Goal: Information Seeking & Learning: Compare options

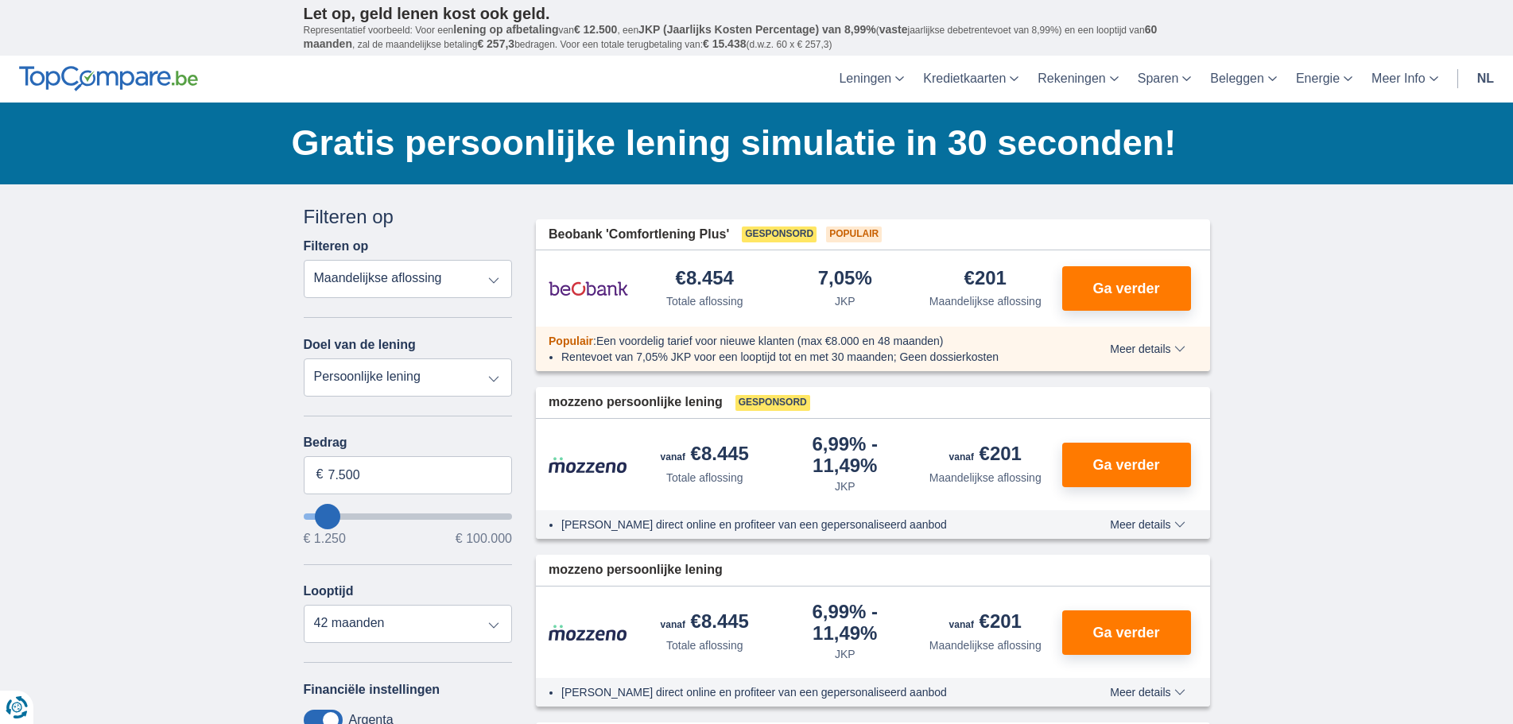
click at [359, 278] on select "Totale aflossing JKP Maandelijkse aflossing" at bounding box center [408, 279] width 209 height 38
click at [360, 373] on select "Persoonlijke lening Auto Moto / fiets Mobilhome / caravan Renovatie Energie Sch…" at bounding box center [408, 378] width 209 height 38
click at [398, 377] on select "Persoonlijke lening Auto Moto / fiets Mobilhome / caravan Renovatie Energie Sch…" at bounding box center [408, 378] width 209 height 38
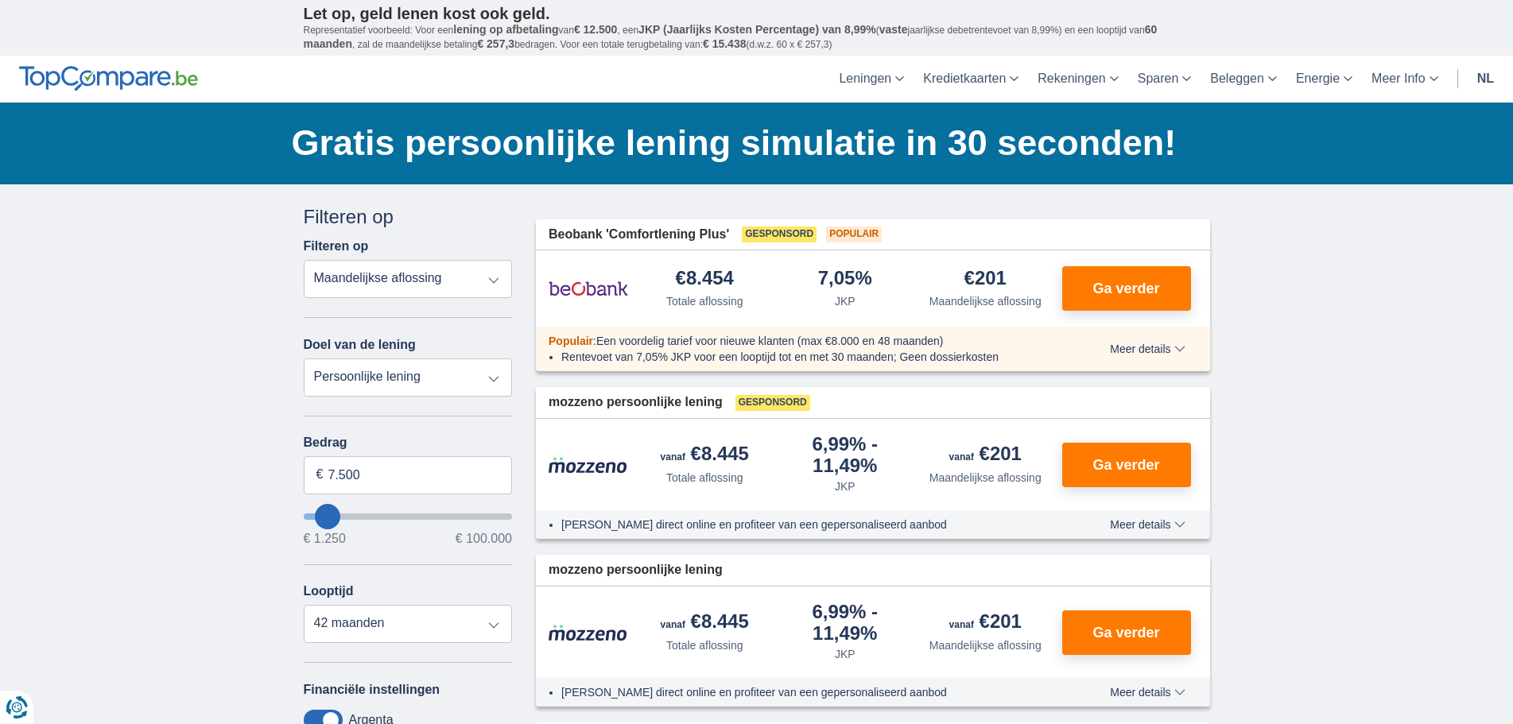
select select "wedding"
click at [304, 359] on select "Persoonlijke lening Auto Moto / fiets Mobilhome / caravan Renovatie Energie Sch…" at bounding box center [408, 378] width 209 height 38
type input "7.500"
type input "7250"
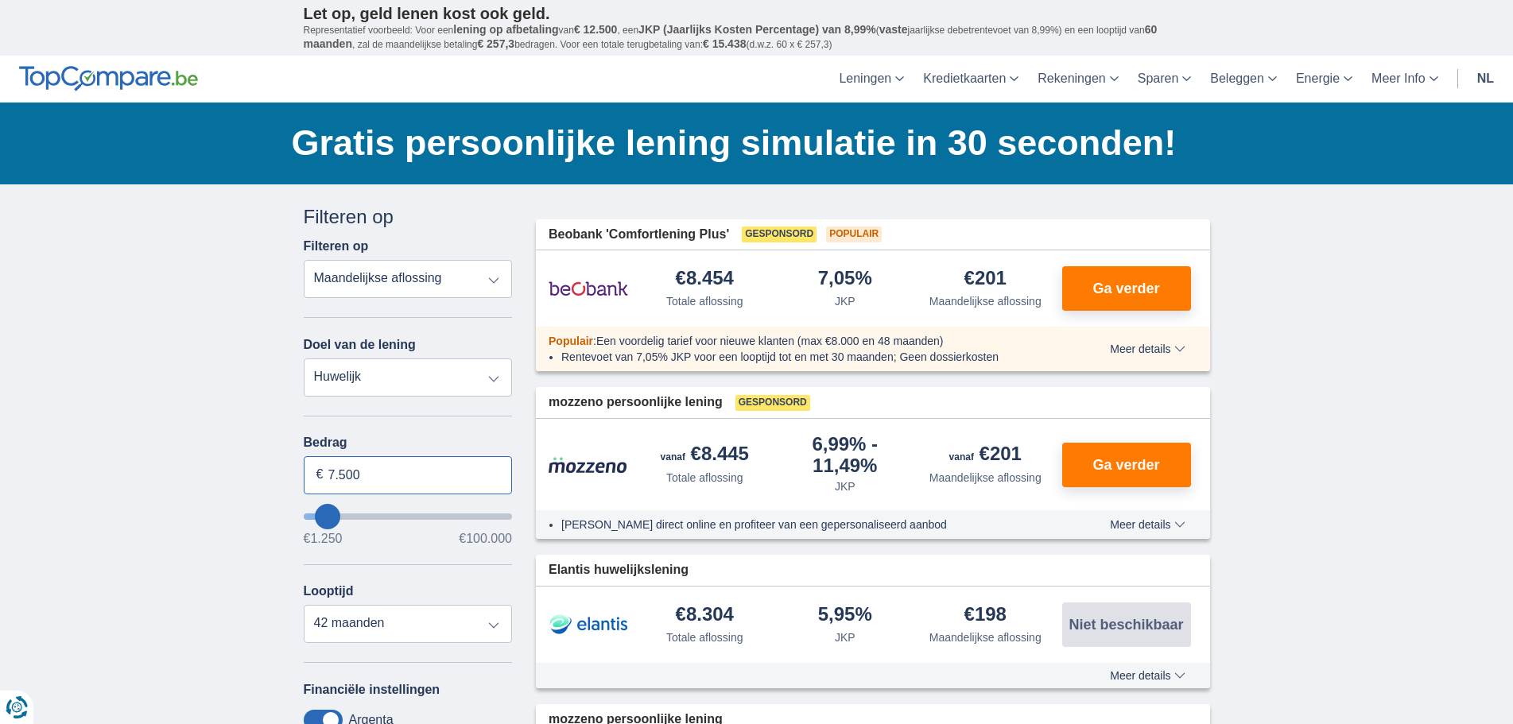
drag, startPoint x: 379, startPoint y: 468, endPoint x: 223, endPoint y: 467, distance: 155.9
type input "50.000"
type input "50250"
select select "120"
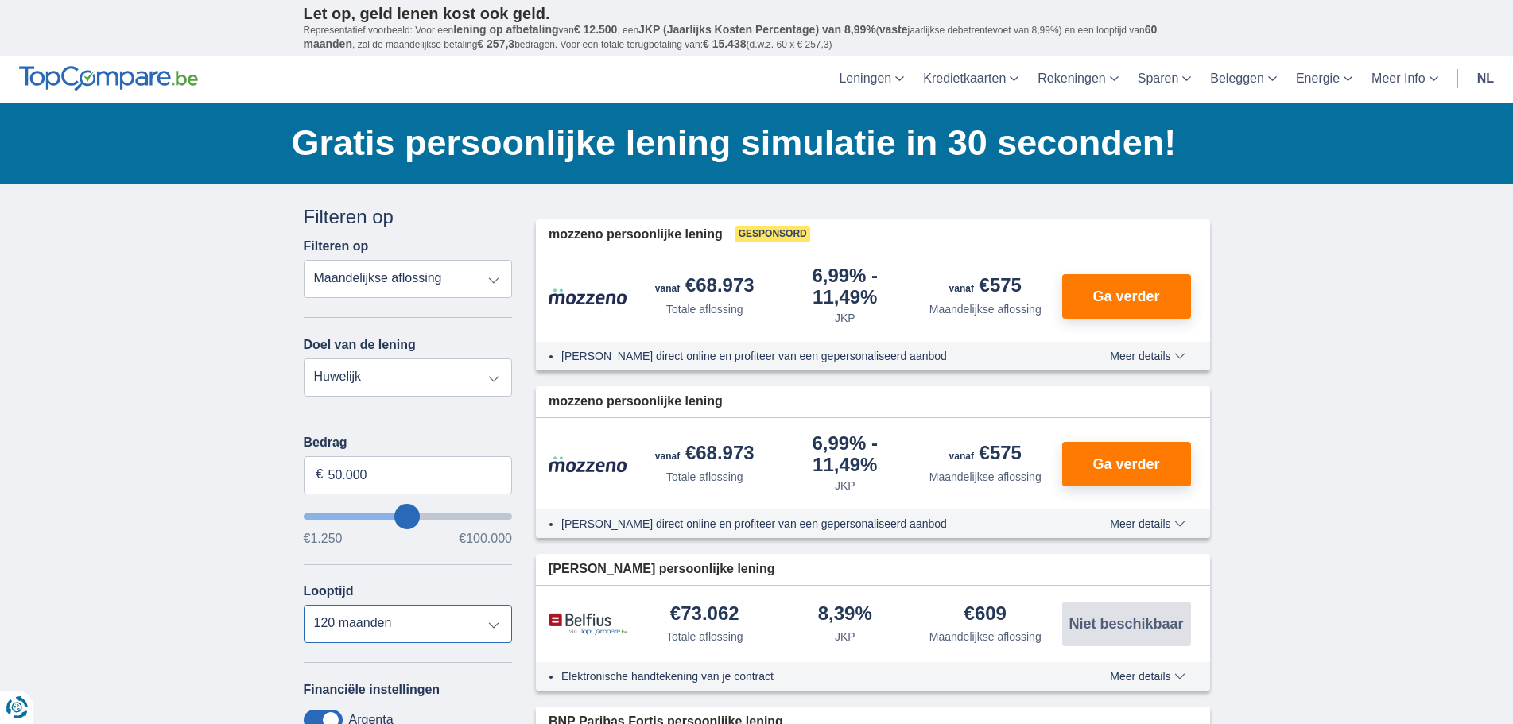
click at [304, 605] on select "12 maanden 18 maanden 24 maanden 30 maanden 36 maanden 42 maanden 48 maanden 60…" at bounding box center [408, 624] width 209 height 38
click at [391, 628] on select "12 maanden 18 maanden 24 maanden 30 maanden 36 maanden 42 maanden 48 maanden 60…" at bounding box center [408, 624] width 209 height 38
drag, startPoint x: 980, startPoint y: 282, endPoint x: 1026, endPoint y: 280, distance: 45.4
click at [1026, 280] on div "€575 Maandelijkse aflossing" at bounding box center [985, 296] width 141 height 41
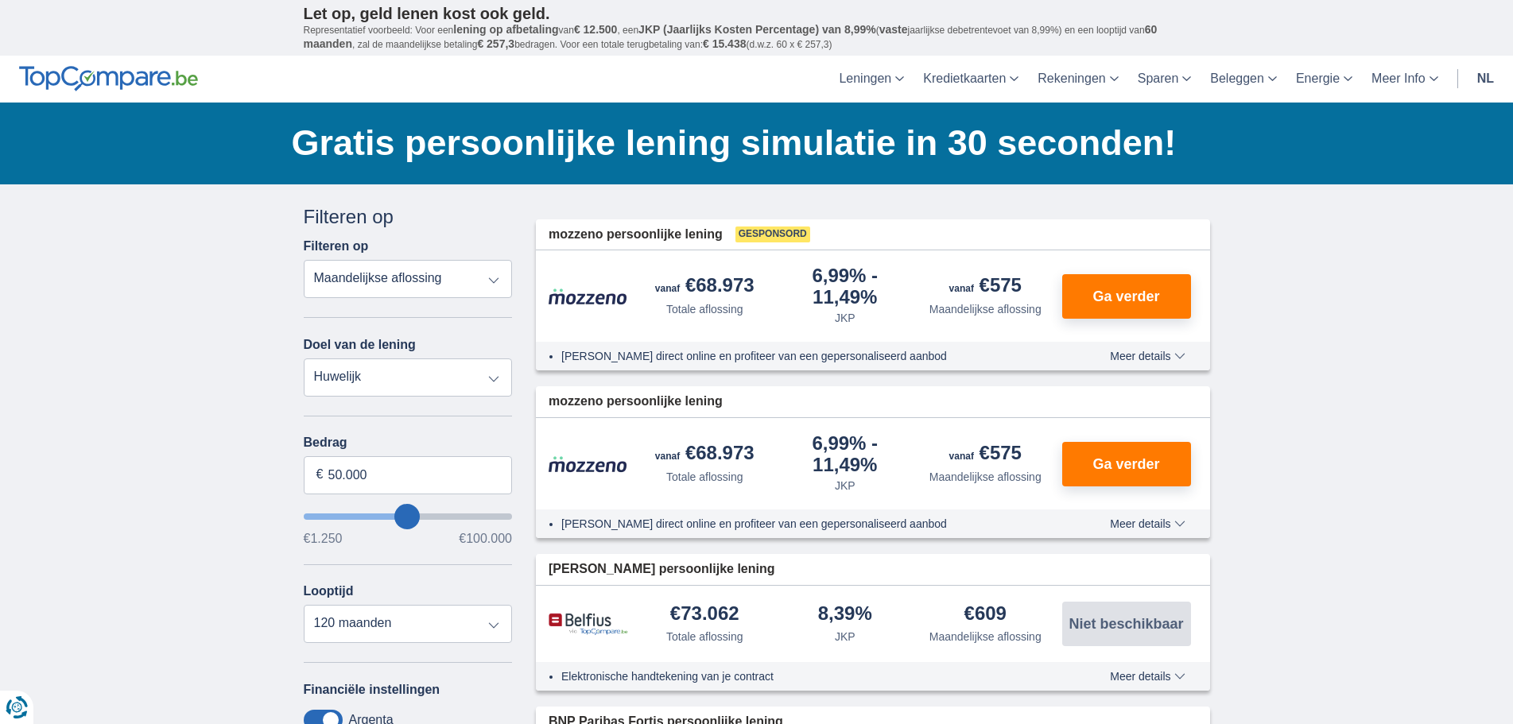
click at [1026, 280] on div "€575 Maandelijkse aflossing" at bounding box center [985, 296] width 141 height 41
drag, startPoint x: 762, startPoint y: 310, endPoint x: 641, endPoint y: 297, distance: 121.6
click at [641, 297] on div "€68.973 Totale aflossing" at bounding box center [705, 296] width 141 height 41
click at [791, 303] on div "6,99%" at bounding box center [846, 286] width 128 height 41
drag, startPoint x: 616, startPoint y: 349, endPoint x: 902, endPoint y: 357, distance: 285.6
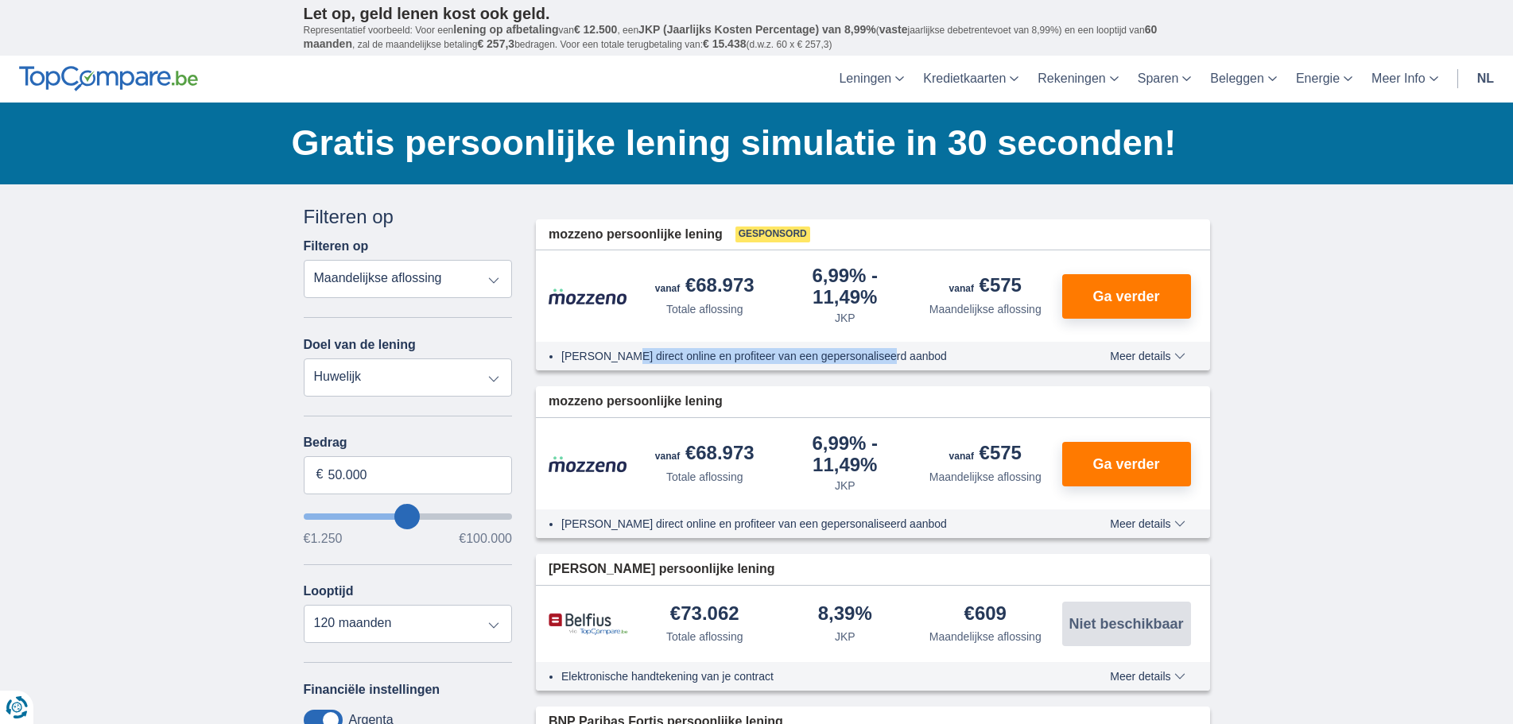
click at [902, 357] on li "[PERSON_NAME] direct online en profiteer van een gepersonaliseerd aanbod" at bounding box center [806, 356] width 491 height 16
drag, startPoint x: 813, startPoint y: 273, endPoint x: 874, endPoint y: 298, distance: 65.6
click at [874, 298] on div "6,99%" at bounding box center [846, 286] width 128 height 41
click at [887, 309] on div "6,99% JKP" at bounding box center [845, 296] width 141 height 60
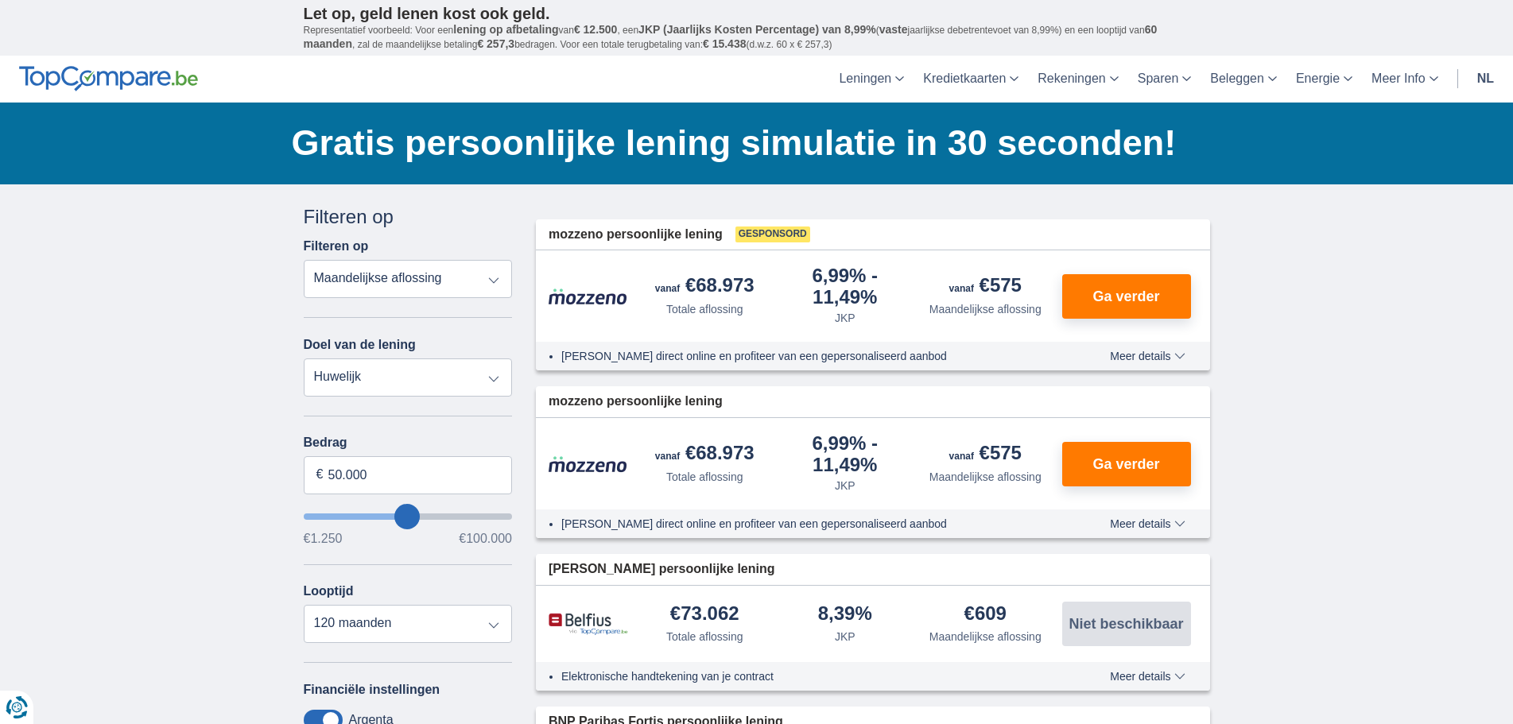
drag, startPoint x: 877, startPoint y: 298, endPoint x: 794, endPoint y: 274, distance: 86.3
click at [794, 274] on div "6,99%" at bounding box center [846, 286] width 128 height 41
click at [852, 297] on div "6,99%" at bounding box center [846, 286] width 128 height 41
